Goal: Information Seeking & Learning: Find specific fact

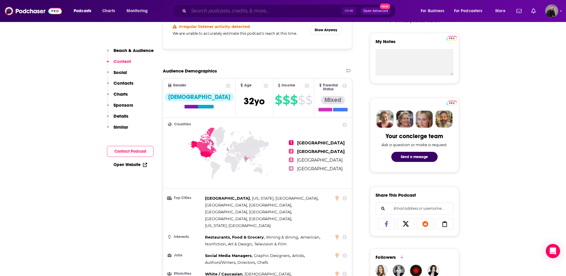
click at [207, 9] on input "Search podcasts, credits, & more..." at bounding box center [265, 11] width 153 height 10
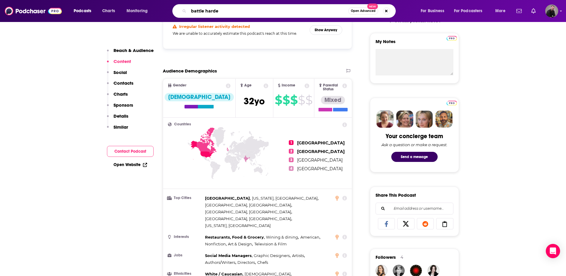
type input "battle harder"
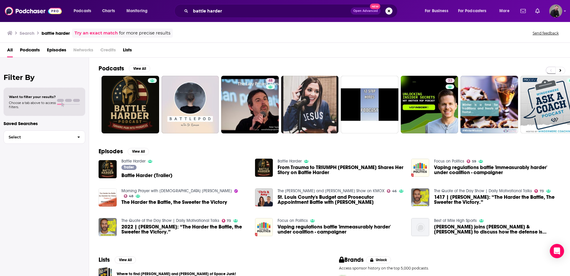
click at [305, 167] on span "From Trauma to TRIUMPH [PERSON_NAME] Shares Her Story on Battle Harder" at bounding box center [341, 170] width 127 height 10
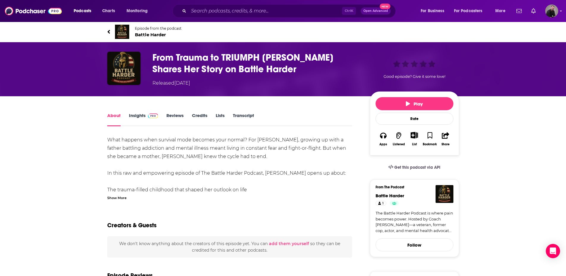
click at [130, 113] on link "Insights" at bounding box center [143, 120] width 29 height 14
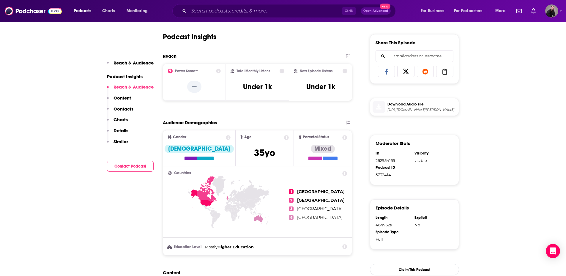
scroll to position [238, 0]
